Goal: Transaction & Acquisition: Obtain resource

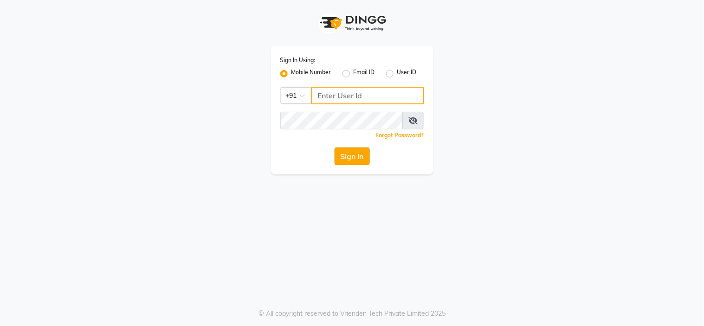
type input "9091918787"
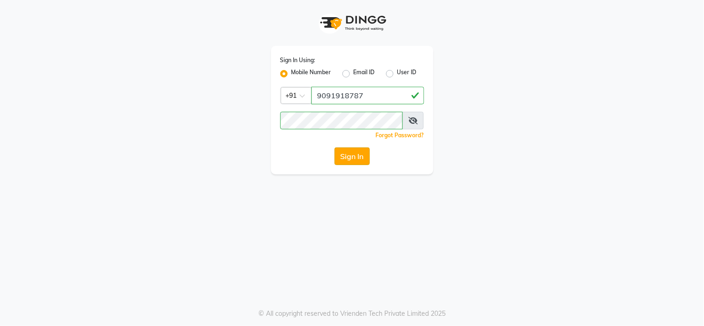
click at [360, 162] on button "Sign In" at bounding box center [352, 157] width 35 height 18
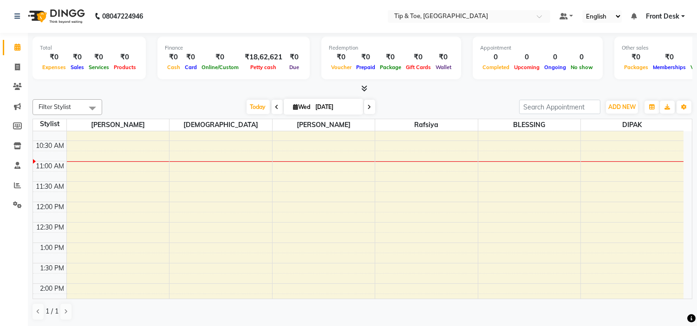
scroll to position [103, 0]
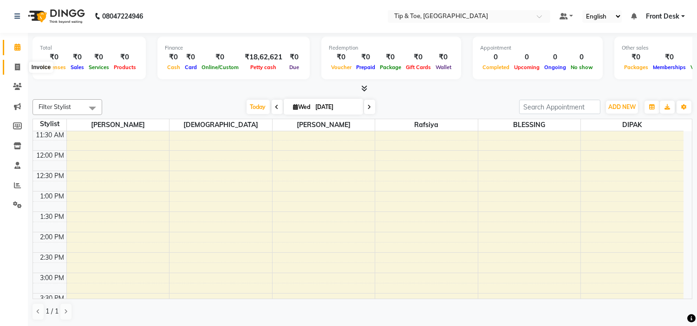
click at [17, 67] on icon at bounding box center [17, 67] width 5 height 7
select select "5360"
select select "service"
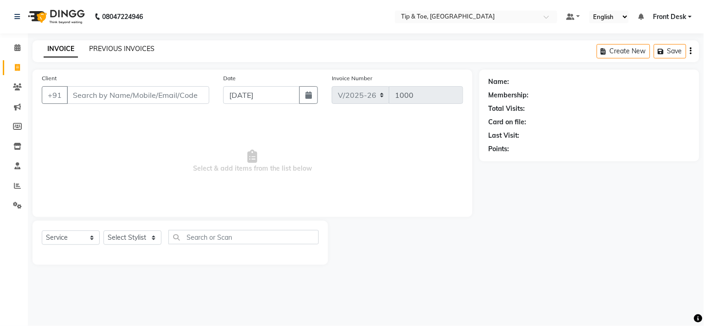
click at [98, 46] on link "PREVIOUS INVOICES" at bounding box center [121, 49] width 65 height 8
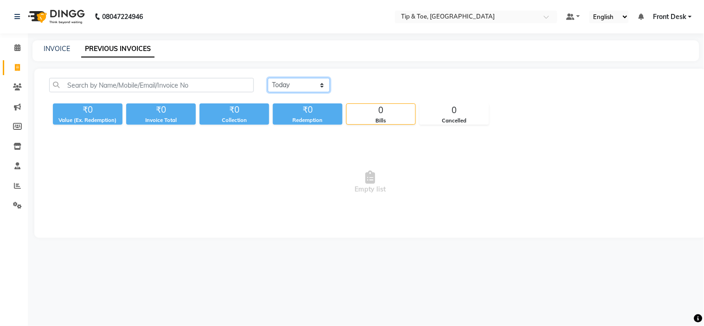
click at [285, 84] on select "Today Yesterday Custom Range" at bounding box center [299, 85] width 62 height 14
select select "yesterday"
click at [268, 78] on select "Today Yesterday Custom Range" at bounding box center [299, 85] width 62 height 14
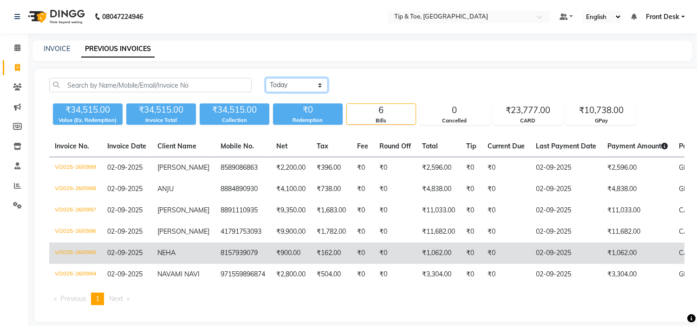
scroll to position [45, 0]
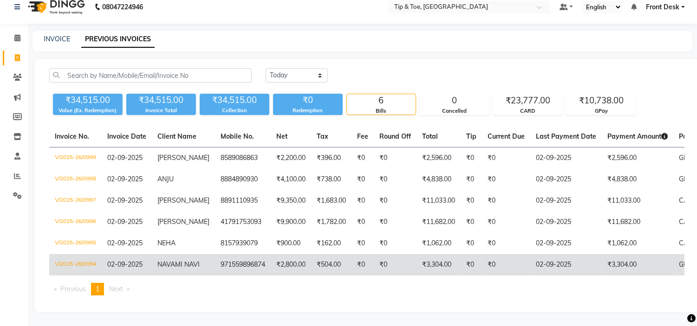
click at [168, 260] on span "NAVAMI NAVI" at bounding box center [178, 264] width 42 height 8
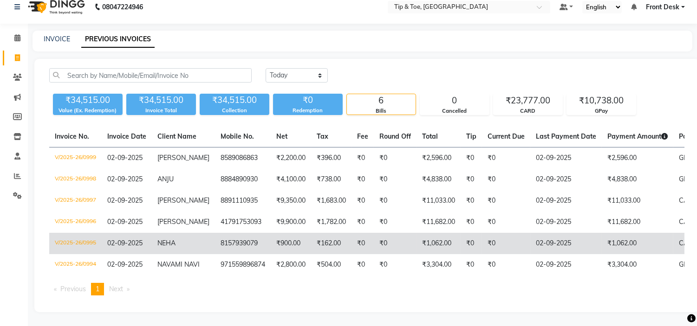
click at [177, 233] on td "NEHA" at bounding box center [183, 243] width 63 height 21
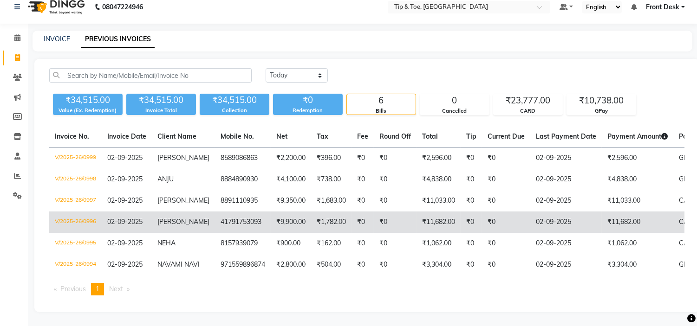
click at [175, 212] on td "ALEX SMEDLEY" at bounding box center [183, 222] width 63 height 21
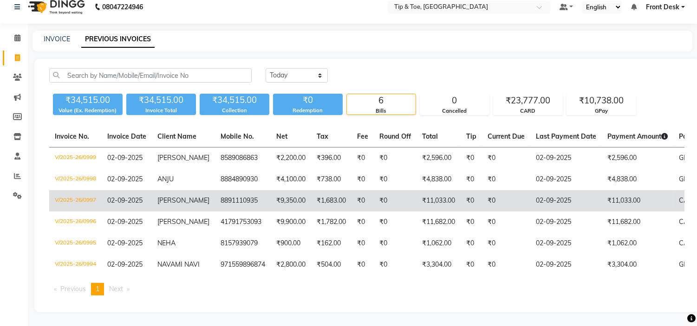
click at [170, 196] on span "CRAZINA SAMUEL" at bounding box center [183, 200] width 52 height 8
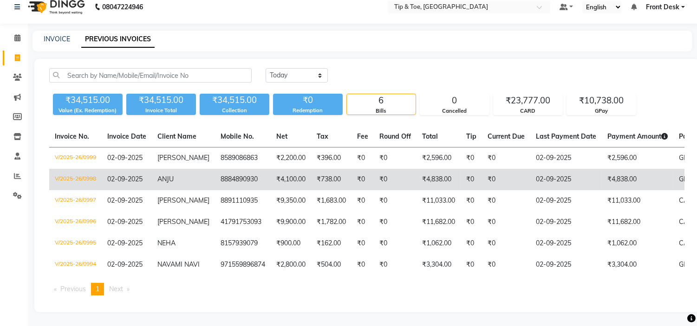
click at [173, 175] on span "ANJU" at bounding box center [165, 179] width 16 height 8
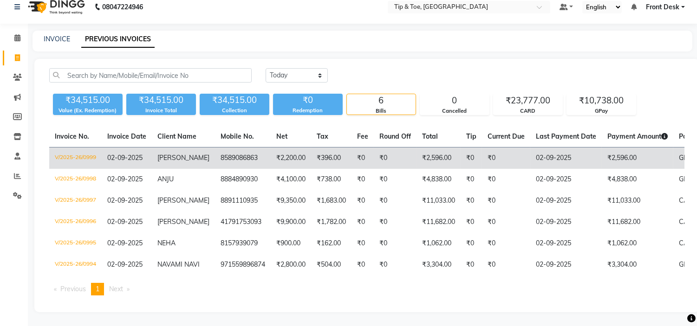
click at [186, 148] on td "[PERSON_NAME]" at bounding box center [183, 159] width 63 height 22
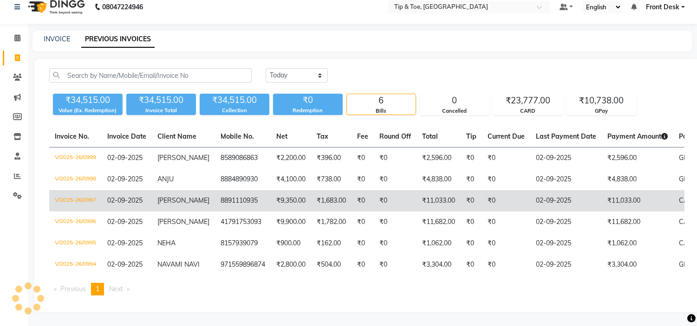
scroll to position [0, 0]
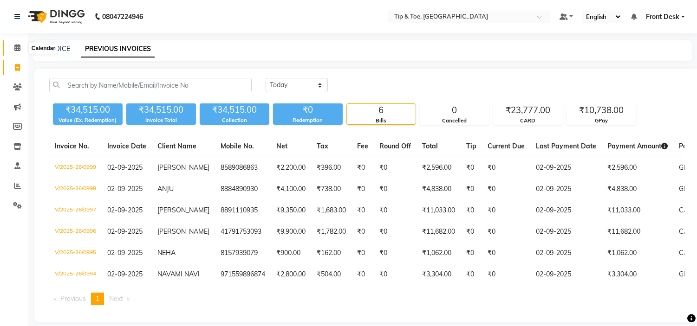
click at [15, 48] on icon at bounding box center [17, 47] width 6 height 7
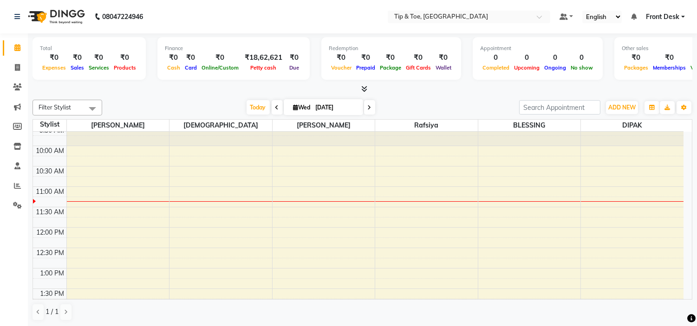
scroll to position [52, 0]
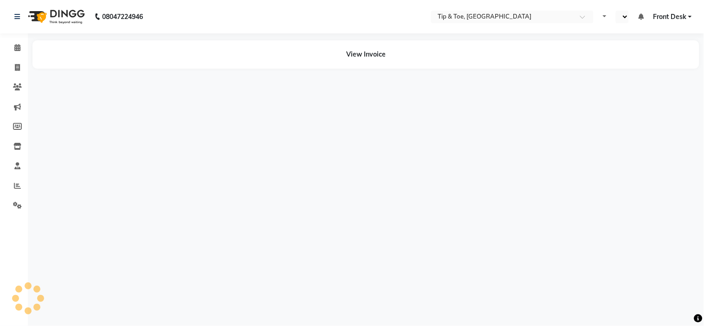
select select "en"
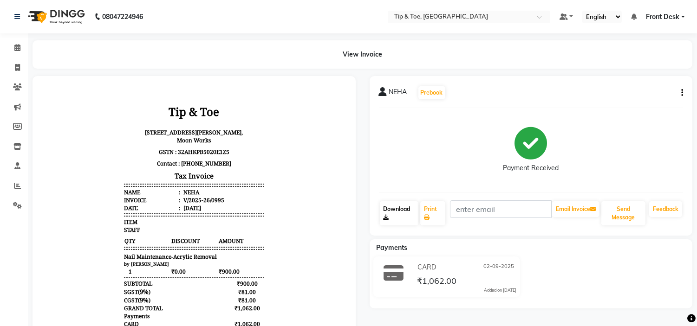
click at [400, 207] on link "Download" at bounding box center [399, 213] width 39 height 24
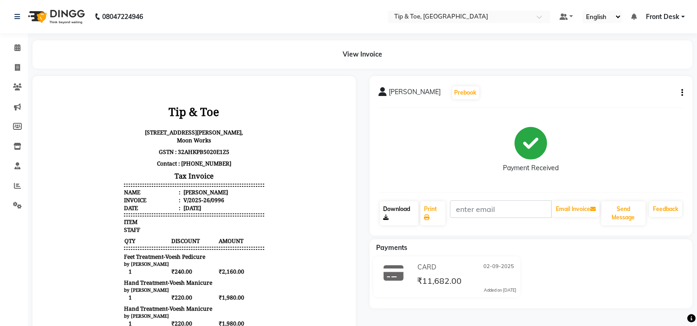
click at [400, 207] on link "Download" at bounding box center [399, 213] width 39 height 24
click at [400, 206] on link "Download" at bounding box center [399, 213] width 39 height 24
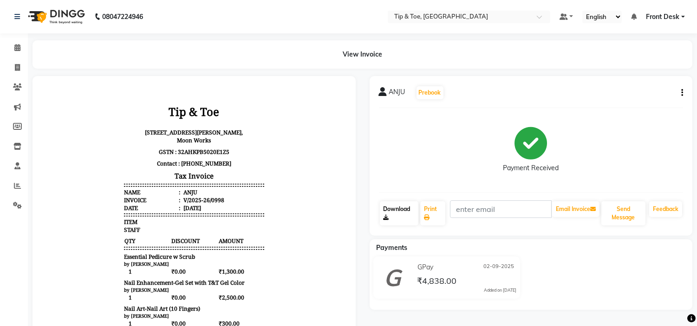
click at [401, 208] on link "Download" at bounding box center [399, 213] width 39 height 24
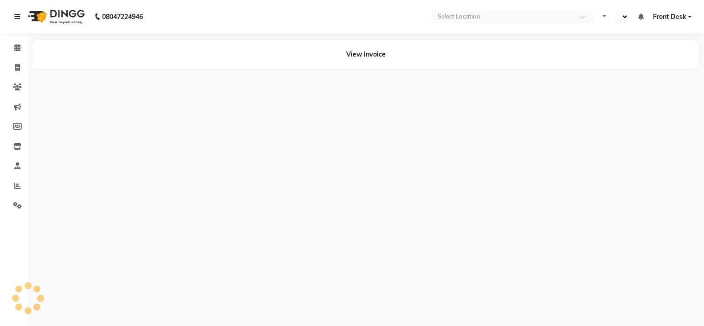
select select "en"
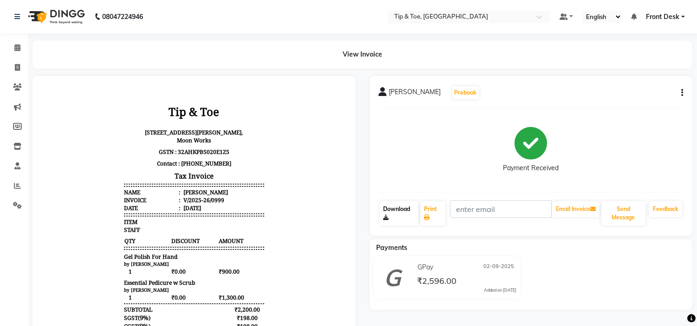
click at [397, 209] on link "Download" at bounding box center [399, 213] width 39 height 24
